Goal: Obtain resource: Download file/media

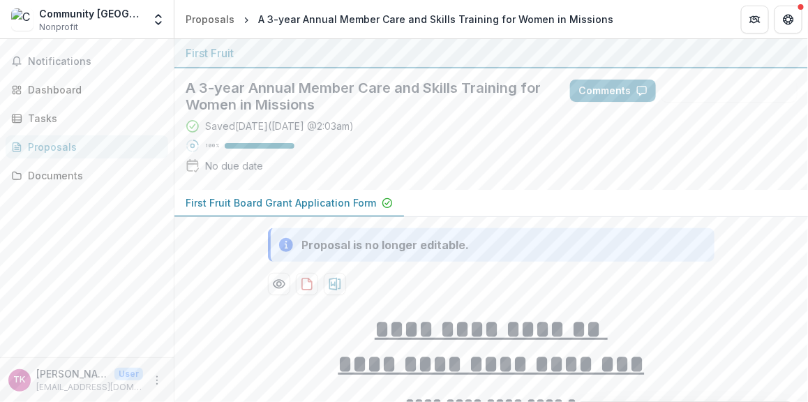
click at [398, 246] on div "Proposal is no longer editable." at bounding box center [384, 245] width 167 height 17
click at [255, 196] on p "First Fruit Board Grant Application Form" at bounding box center [281, 202] width 191 height 15
click at [269, 202] on p "First Fruit Board Grant Application Form" at bounding box center [281, 202] width 191 height 15
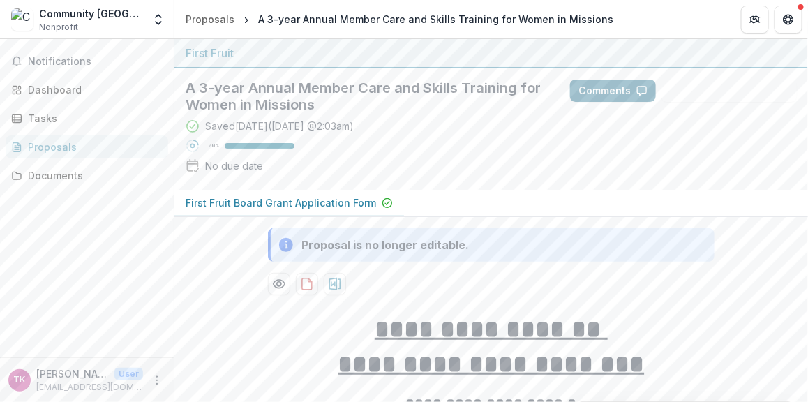
click at [613, 98] on button "Comments" at bounding box center [613, 91] width 86 height 22
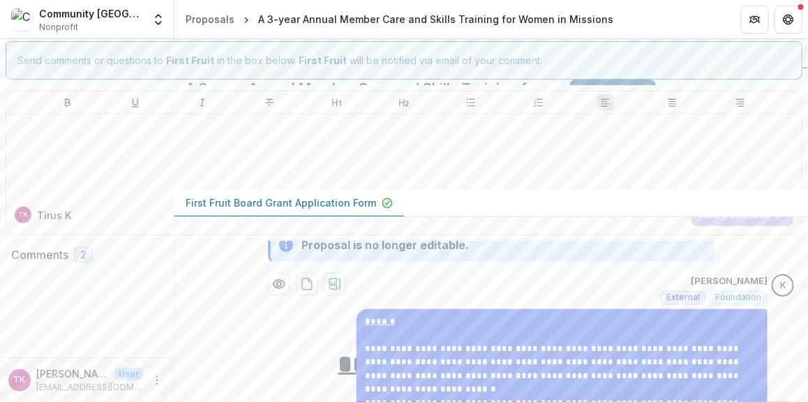
scroll to position [261, 0]
click at [11, 13] on icon "Close" at bounding box center [5, 9] width 11 height 11
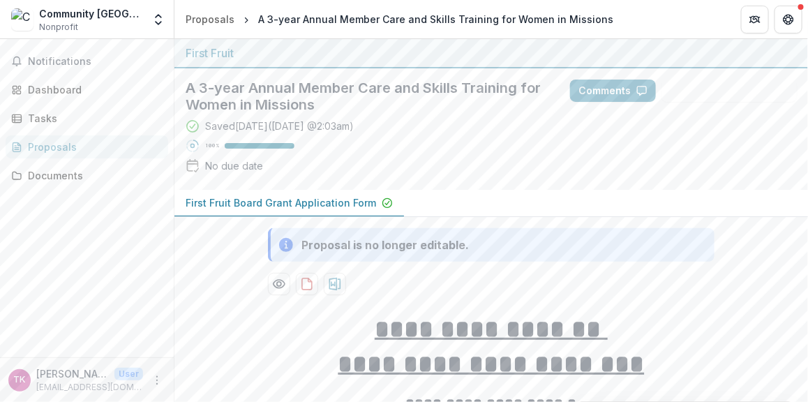
click at [290, 19] on div "A 3-year Annual Member Care and Skills Training for Women in Missions" at bounding box center [435, 19] width 355 height 15
click at [463, 22] on div "A 3-year Annual Member Care and Skills Training for Women in Missions" at bounding box center [435, 19] width 355 height 15
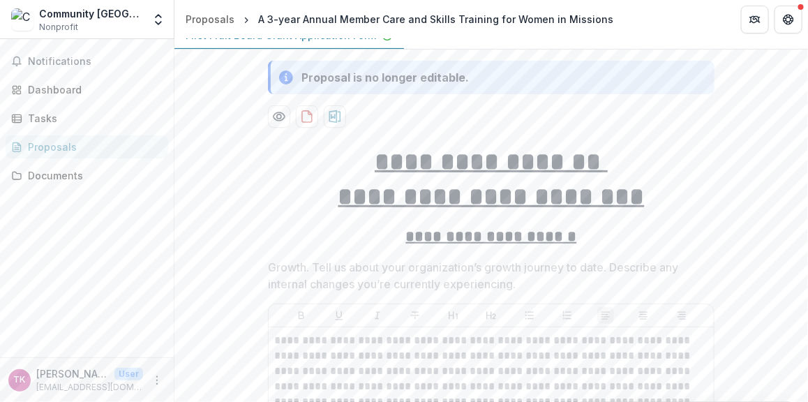
scroll to position [173, 0]
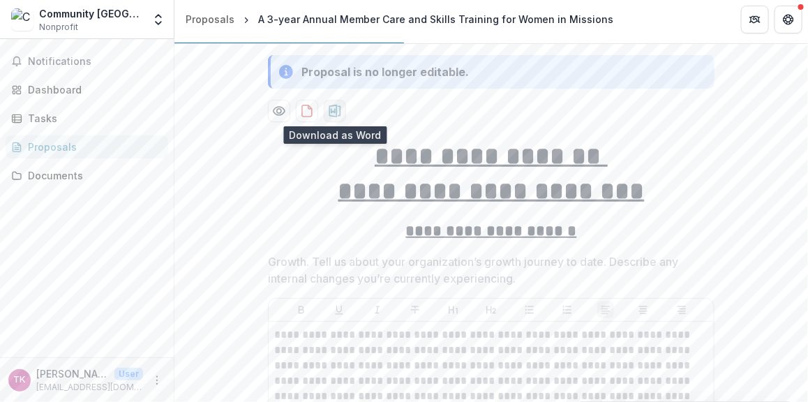
click at [338, 110] on icon "download-proposal" at bounding box center [335, 111] width 12 height 13
